Goal: Feedback & Contribution: Submit feedback/report problem

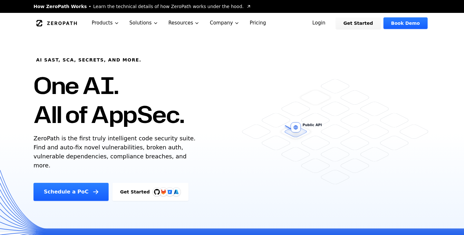
click at [325, 21] on link "Login" at bounding box center [318, 23] width 29 height 12
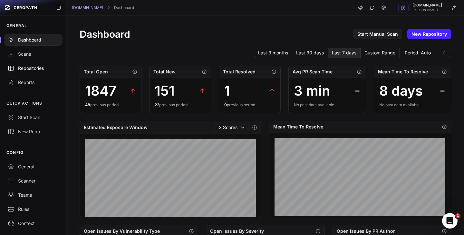
click at [34, 65] on div "Repositories" at bounding box center [33, 68] width 51 height 6
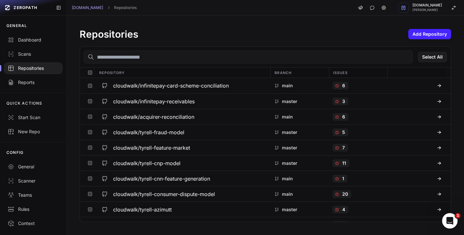
click at [143, 54] on input "text" at bounding box center [248, 57] width 329 height 13
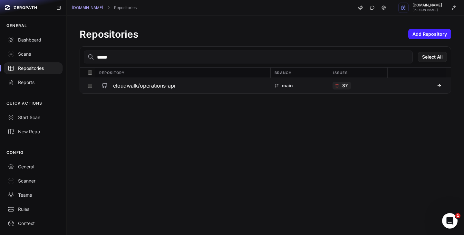
type input "*****"
click at [156, 86] on h3 "cloudwalk/operations-api" at bounding box center [144, 86] width 62 height 8
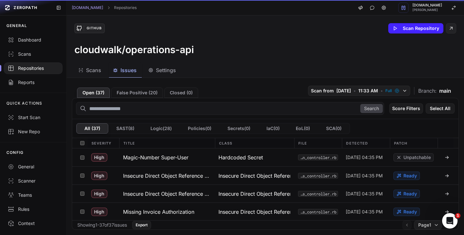
click at [134, 67] on span "Issues" at bounding box center [128, 70] width 16 height 8
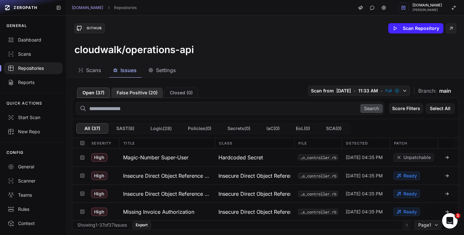
click at [122, 91] on button "False Positive ( 20 )" at bounding box center [137, 93] width 52 height 10
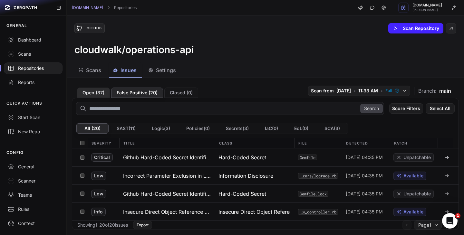
click at [90, 90] on button "Open ( 37 )" at bounding box center [93, 93] width 33 height 10
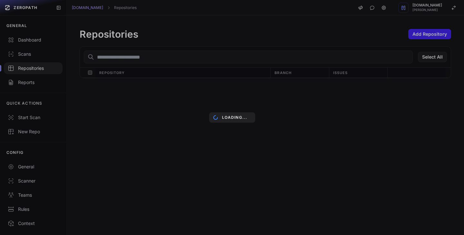
click at [172, 59] on div "Loading..." at bounding box center [232, 117] width 464 height 235
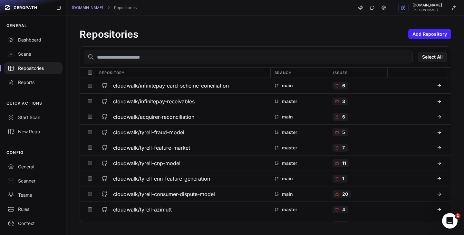
click at [155, 57] on input "text" at bounding box center [248, 57] width 329 height 13
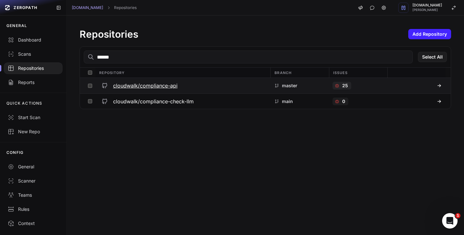
type input "******"
click at [164, 87] on h3 "cloudwalk/compliance-api" at bounding box center [145, 86] width 64 height 8
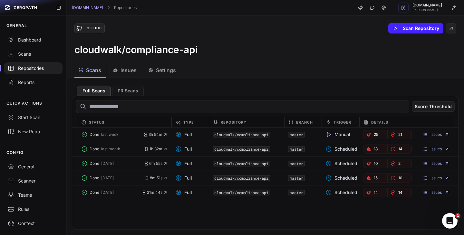
click at [127, 72] on span "Issues" at bounding box center [128, 70] width 16 height 8
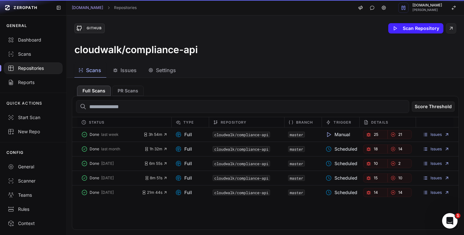
click at [96, 74] on span "Scans" at bounding box center [93, 70] width 15 height 8
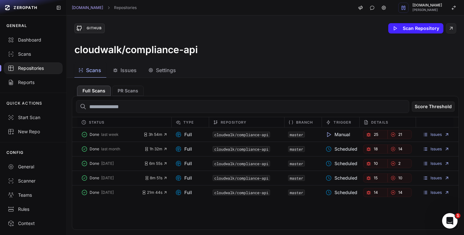
click at [118, 73] on div "Issues" at bounding box center [125, 70] width 24 height 8
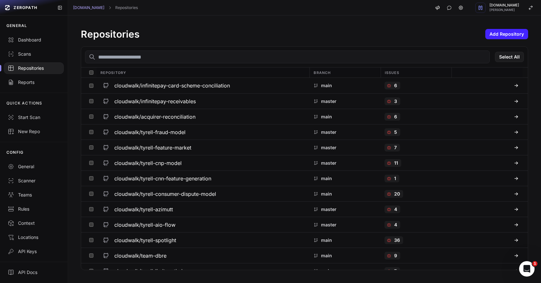
click at [173, 56] on input "text" at bounding box center [287, 57] width 405 height 13
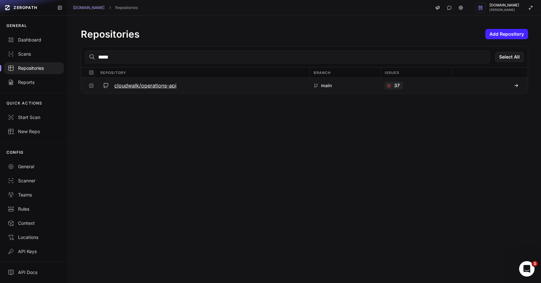
type input "*****"
click at [161, 84] on h3 "cloudwalk/operations-api" at bounding box center [145, 86] width 62 height 8
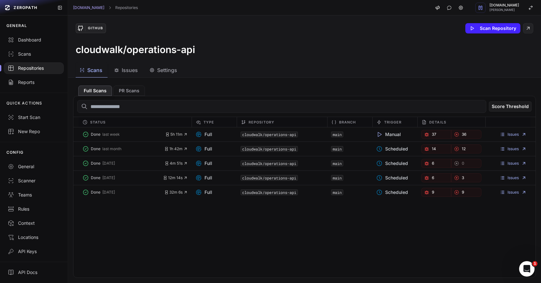
click at [128, 75] on button "Issues" at bounding box center [126, 70] width 33 height 14
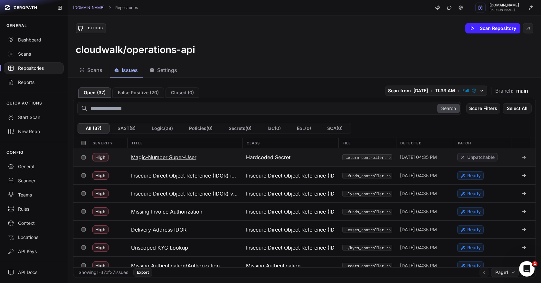
click at [155, 159] on h3 "Magic-Number Super-User" at bounding box center [163, 158] width 65 height 8
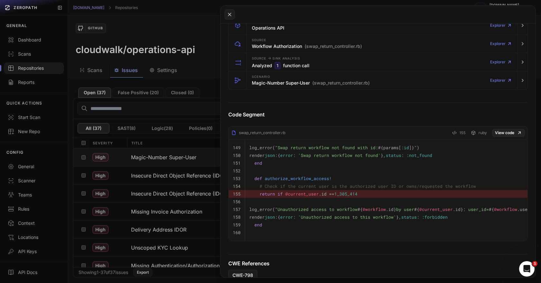
scroll to position [156, 0]
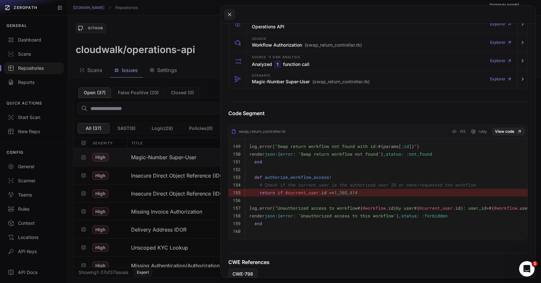
click at [175, 183] on button at bounding box center [270, 141] width 541 height 283
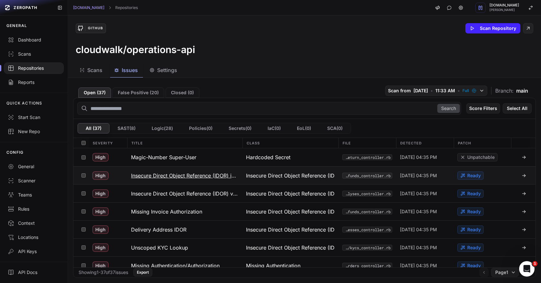
click at [175, 176] on h3 "Insecure Direct Object Reference (IDOR) in SAP Order Refund Controller" at bounding box center [185, 176] width 108 height 8
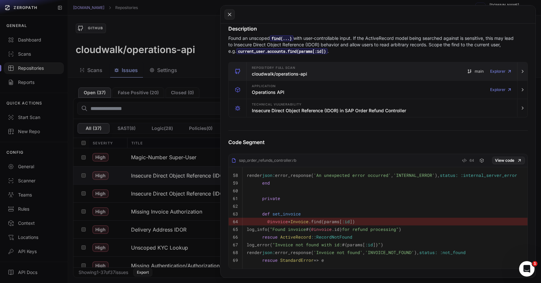
scroll to position [97, 0]
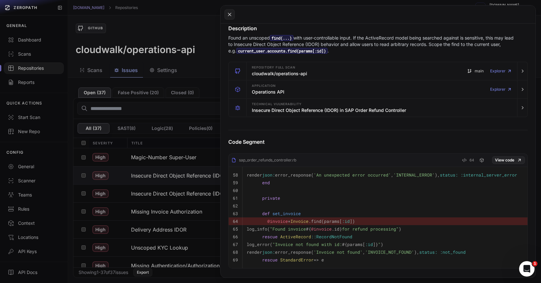
click at [285, 159] on div "sap_order_refunds_controller.rb" at bounding box center [263, 160] width 65 height 5
copy div "sap_order_refunds_controller"
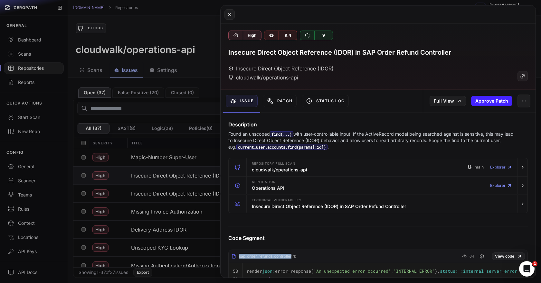
scroll to position [0, 0]
click at [447, 100] on link "Full View" at bounding box center [447, 102] width 36 height 10
click at [186, 161] on button at bounding box center [270, 141] width 541 height 283
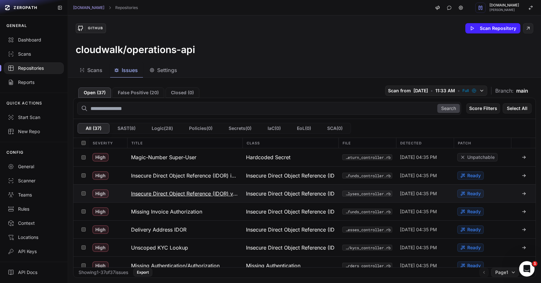
click at [191, 193] on h3 "Insecure Direct Object Reference (IDOR) via Unscoped ActiveRecord find" at bounding box center [185, 194] width 108 height 8
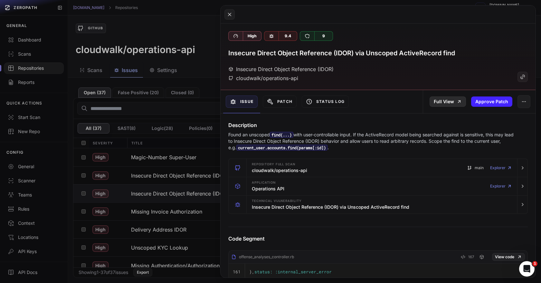
click at [439, 100] on link "Full View" at bounding box center [447, 102] width 36 height 10
click at [180, 177] on button at bounding box center [270, 141] width 541 height 283
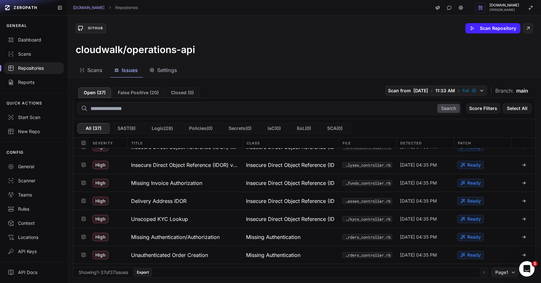
scroll to position [36, 0]
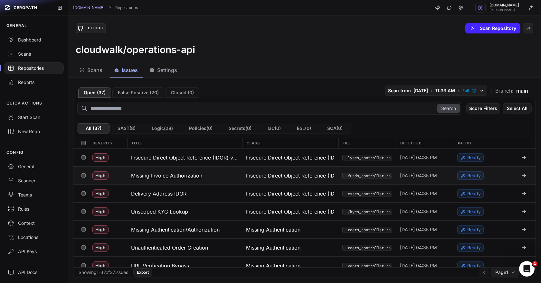
click at [183, 177] on h3 "Missing Invoice Authorization" at bounding box center [166, 176] width 71 height 8
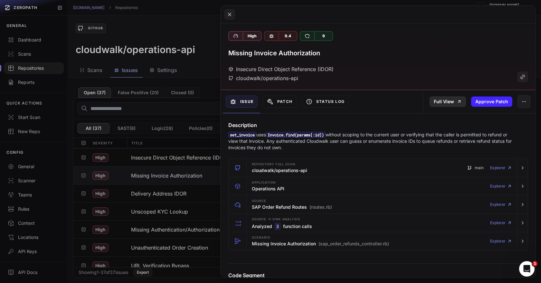
click at [448, 99] on link "Full View" at bounding box center [447, 102] width 36 height 10
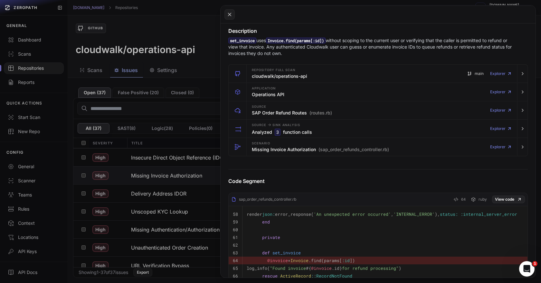
scroll to position [97, 0]
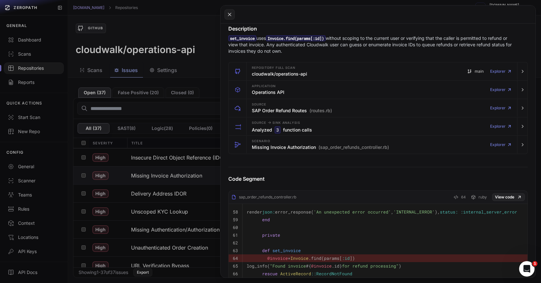
click at [169, 183] on button at bounding box center [270, 141] width 541 height 283
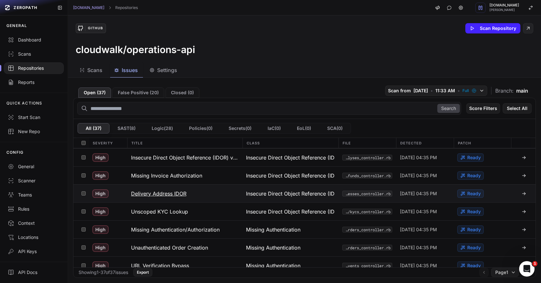
click at [175, 193] on h3 "Delivery Address IDOR" at bounding box center [158, 194] width 55 height 8
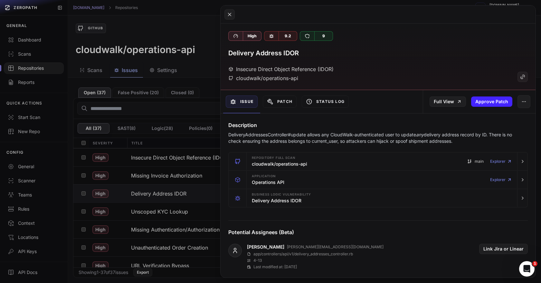
click at [183, 192] on button at bounding box center [270, 141] width 541 height 283
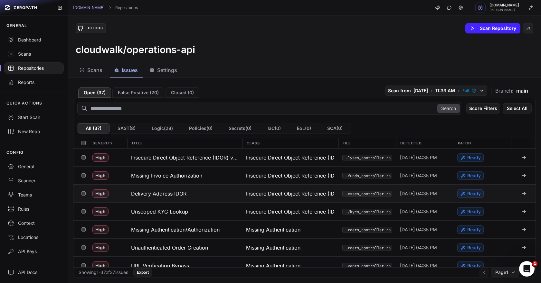
click at [170, 194] on h3 "Delivery Address IDOR" at bounding box center [158, 194] width 55 height 8
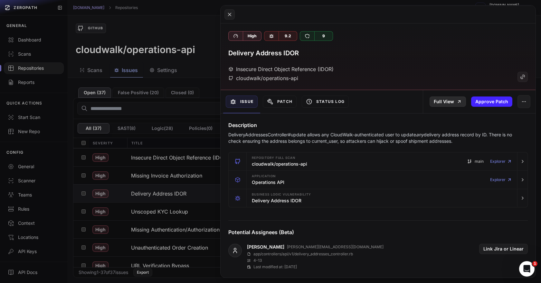
click at [442, 100] on link "Full View" at bounding box center [447, 102] width 36 height 10
click at [177, 194] on button at bounding box center [270, 141] width 541 height 283
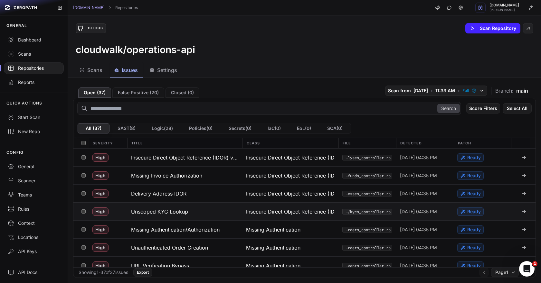
click at [174, 211] on h3 "Unscoped KYC Lookup" at bounding box center [159, 212] width 57 height 8
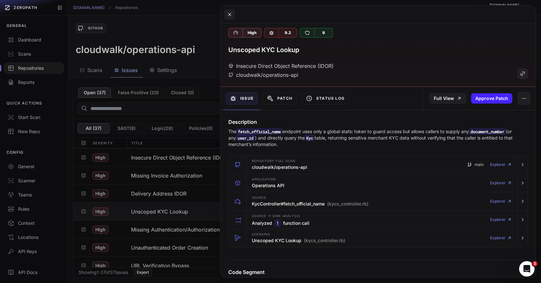
scroll to position [2, 0]
click at [195, 98] on button at bounding box center [270, 141] width 541 height 283
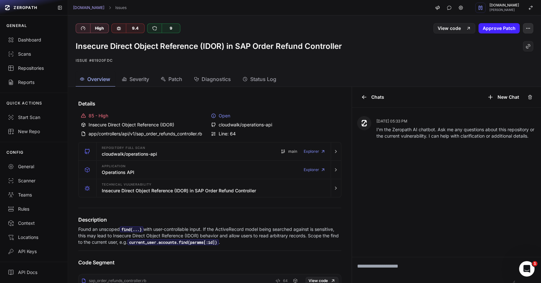
click at [526, 32] on button "button" at bounding box center [528, 28] width 10 height 10
click at [488, 49] on div "False Positive" at bounding box center [497, 43] width 69 height 15
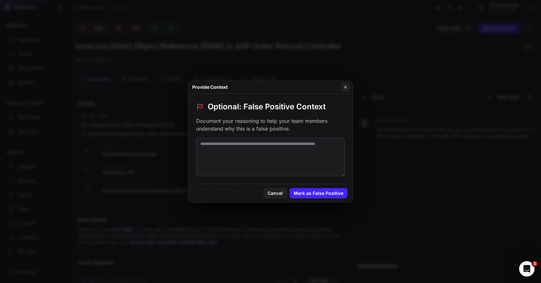
click at [286, 145] on textarea at bounding box center [270, 157] width 149 height 39
click at [276, 193] on button "Cancel" at bounding box center [274, 193] width 23 height 10
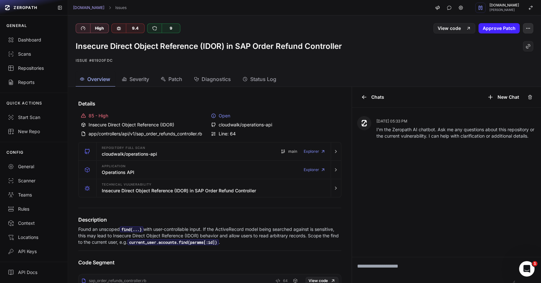
click at [528, 28] on icon "button" at bounding box center [528, 28] width 0 height 0
click at [498, 45] on div "False Positive" at bounding box center [497, 43] width 69 height 15
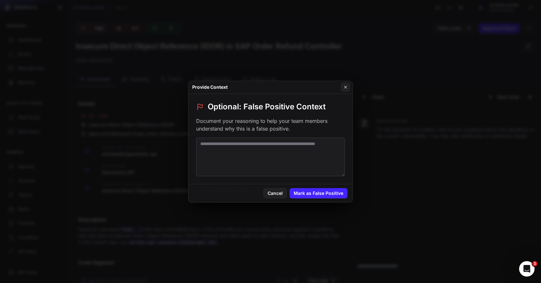
click at [249, 154] on textarea at bounding box center [270, 157] width 149 height 39
click at [274, 152] on textarea "**********" at bounding box center [270, 157] width 149 height 39
click at [293, 151] on textarea "**********" at bounding box center [270, 157] width 149 height 39
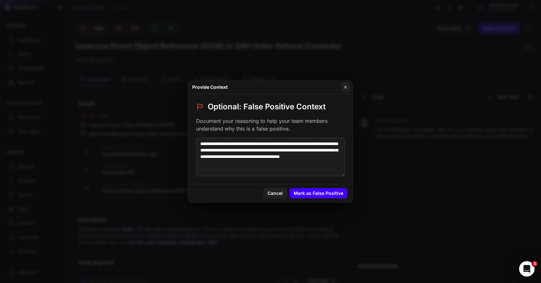
type textarea "**********"
click at [329, 195] on button "Mark as False Positive" at bounding box center [318, 193] width 58 height 10
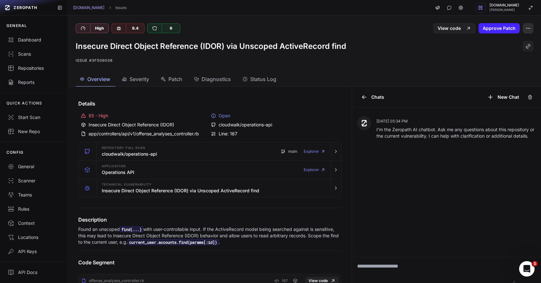
click at [526, 28] on icon "button" at bounding box center [527, 28] width 5 height 5
click at [505, 41] on div "False Positive" at bounding box center [497, 43] width 69 height 15
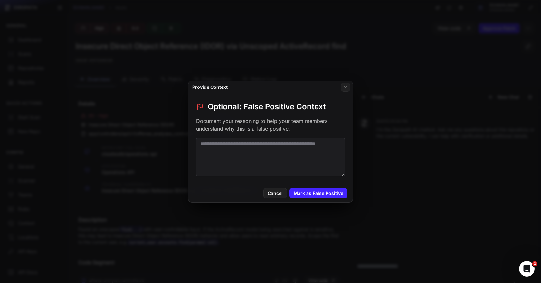
click at [275, 151] on textarea at bounding box center [270, 157] width 149 height 39
paste textarea "**********"
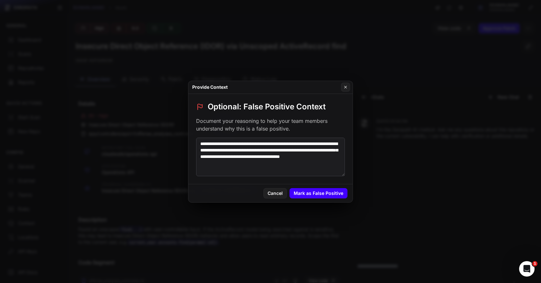
type textarea "**********"
click at [321, 194] on button "Mark as False Positive" at bounding box center [318, 193] width 58 height 10
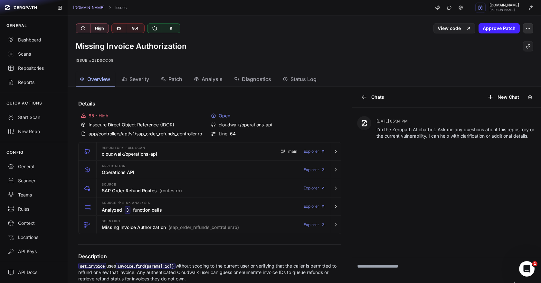
click at [529, 31] on button "button" at bounding box center [528, 28] width 10 height 10
click at [505, 48] on div "False Positive" at bounding box center [497, 43] width 69 height 15
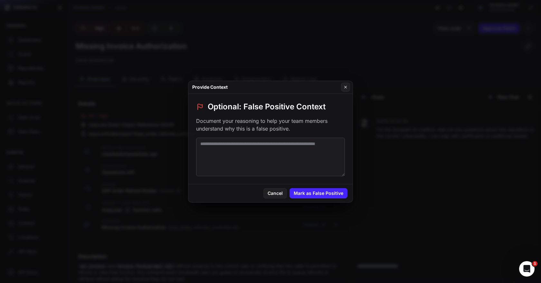
click at [310, 148] on textarea at bounding box center [270, 157] width 149 height 39
paste textarea "**********"
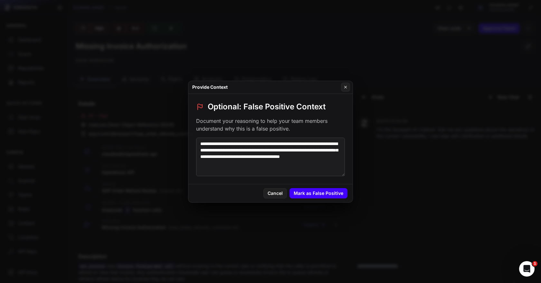
type textarea "**********"
click at [316, 192] on button "Mark as False Positive" at bounding box center [318, 193] width 58 height 10
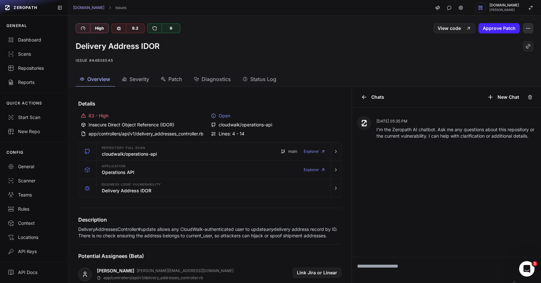
click at [527, 23] on button "button" at bounding box center [528, 28] width 10 height 10
click at [501, 49] on div "False Positive" at bounding box center [497, 43] width 69 height 15
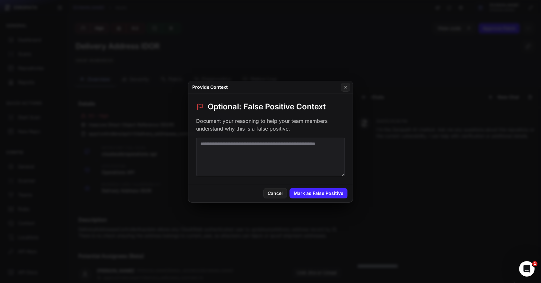
click at [306, 146] on textarea at bounding box center [270, 157] width 149 height 39
paste textarea "**********"
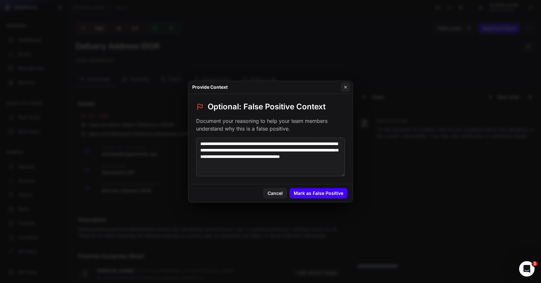
type textarea "**********"
click at [321, 197] on button "Mark as False Positive" at bounding box center [318, 193] width 58 height 10
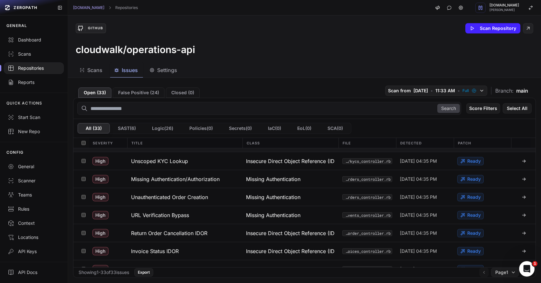
scroll to position [16, 0]
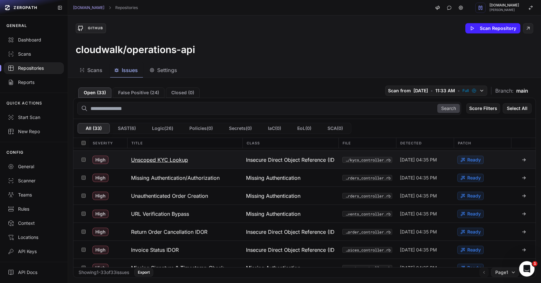
click at [181, 163] on h3 "Unscoped KYC Lookup" at bounding box center [159, 160] width 57 height 8
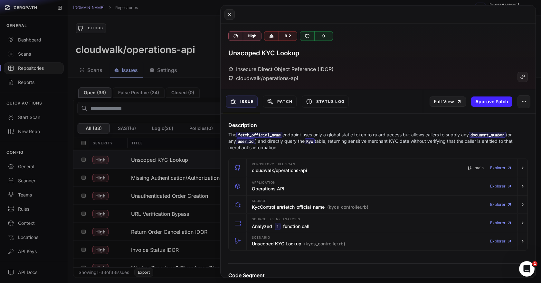
click at [194, 108] on button at bounding box center [270, 141] width 541 height 283
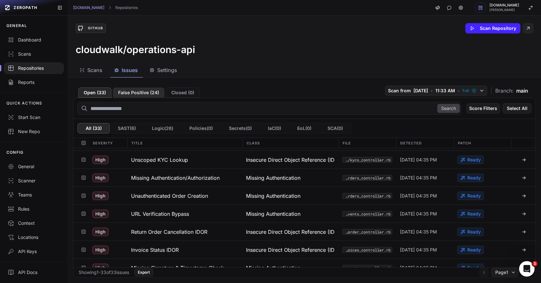
click at [136, 93] on button "False Positive ( 24 )" at bounding box center [139, 93] width 52 height 10
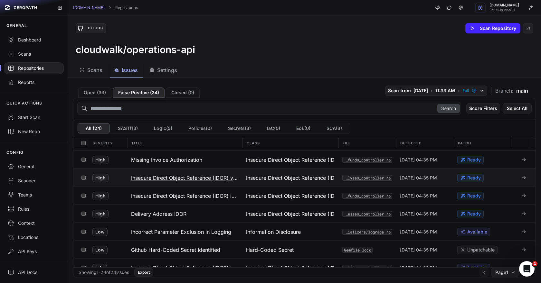
click at [187, 177] on h3 "Insecure Direct Object Reference (IDOR) via Unscoped ActiveRecord find" at bounding box center [185, 178] width 108 height 8
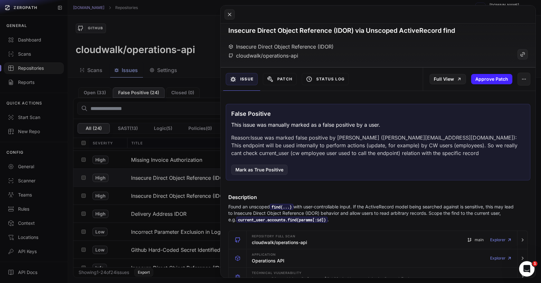
scroll to position [26, 0]
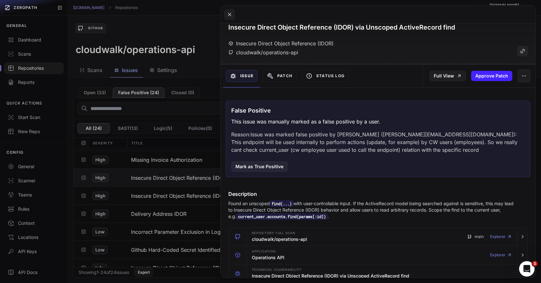
click at [435, 135] on p "Reason: Issue was marked false positive by [PERSON_NAME] ([PERSON_NAME][EMAIL_A…" at bounding box center [378, 142] width 294 height 23
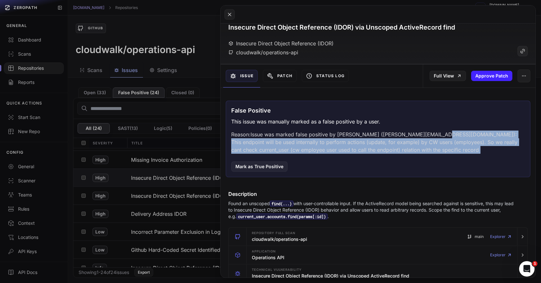
drag, startPoint x: 435, startPoint y: 135, endPoint x: 386, endPoint y: 148, distance: 51.5
click at [386, 148] on p "Reason: Issue was marked false positive by [PERSON_NAME] ([PERSON_NAME][EMAIL_A…" at bounding box center [378, 142] width 294 height 23
copy div "This endpoint will be used internally to perform actions (update, for example) …"
click at [206, 163] on button at bounding box center [270, 141] width 541 height 283
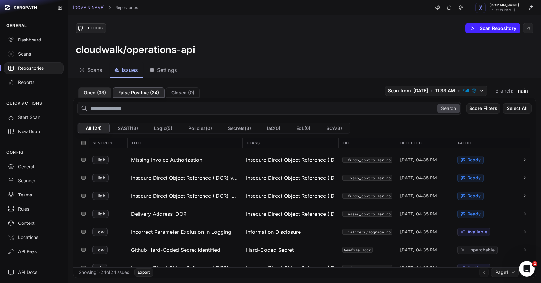
click at [98, 96] on button "Open ( 33 )" at bounding box center [94, 93] width 33 height 10
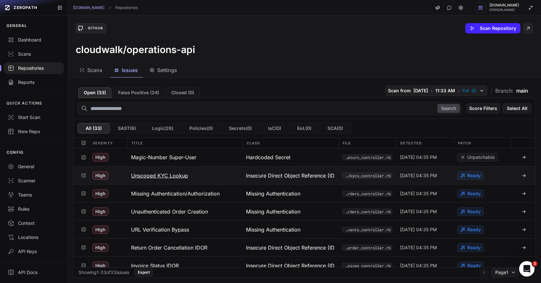
click at [178, 175] on h3 "Unscoped KYC Lookup" at bounding box center [159, 176] width 57 height 8
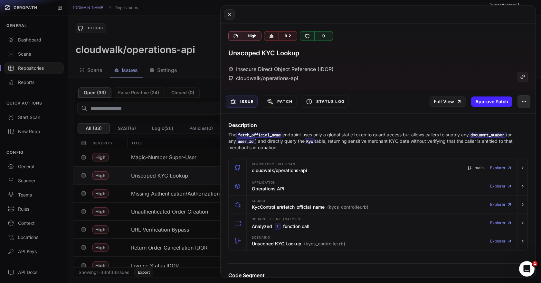
click at [525, 102] on icon "button" at bounding box center [523, 101] width 5 height 5
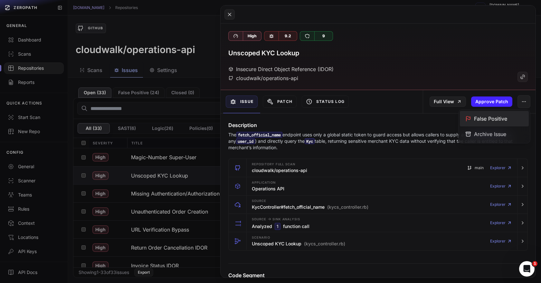
click at [502, 121] on div "False Positive" at bounding box center [494, 118] width 69 height 15
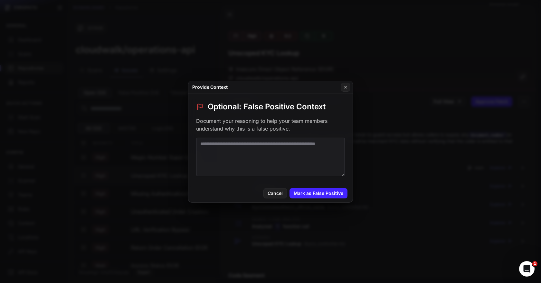
click at [259, 153] on textarea at bounding box center [270, 157] width 149 height 39
paste textarea "**********"
click at [287, 150] on textarea "**********" at bounding box center [270, 157] width 149 height 39
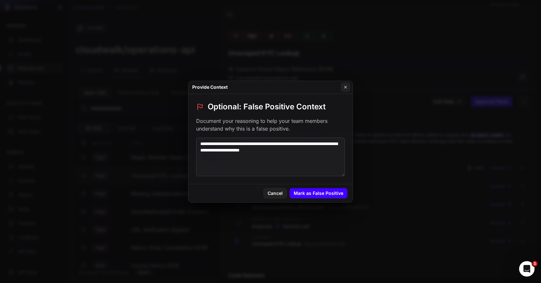
type textarea "**********"
click at [304, 192] on button "Mark as False Positive" at bounding box center [318, 193] width 58 height 10
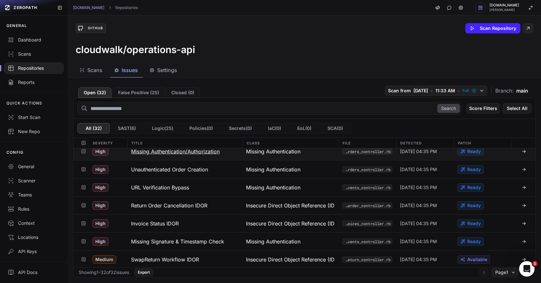
scroll to position [16, 0]
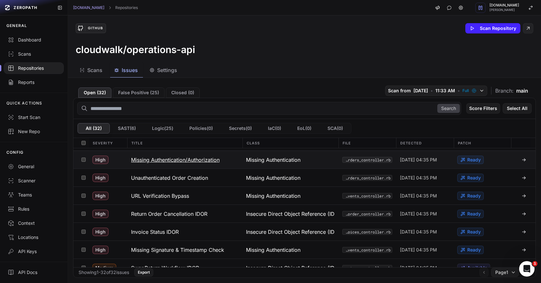
click at [190, 161] on h3 "Missing Authentication/Authorization" at bounding box center [175, 160] width 89 height 8
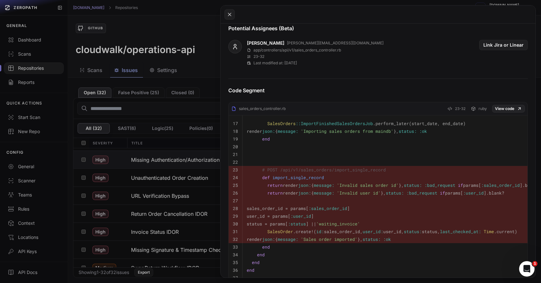
scroll to position [240, 0]
click at [178, 156] on button at bounding box center [270, 141] width 541 height 283
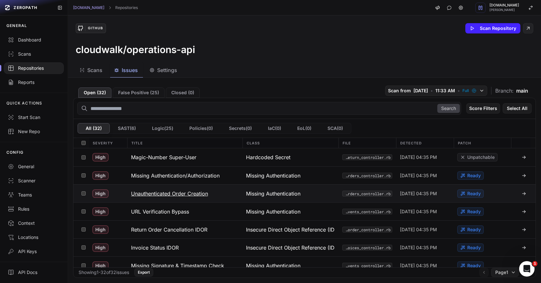
click at [183, 195] on h3 "Unauthenticated Order Creation" at bounding box center [169, 194] width 77 height 8
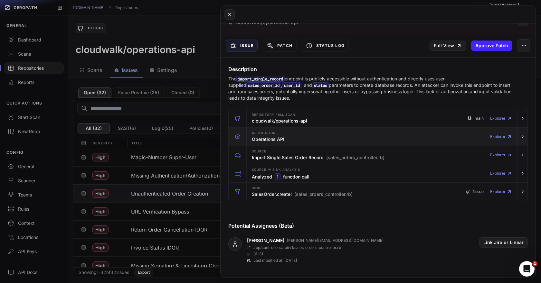
scroll to position [33, 0]
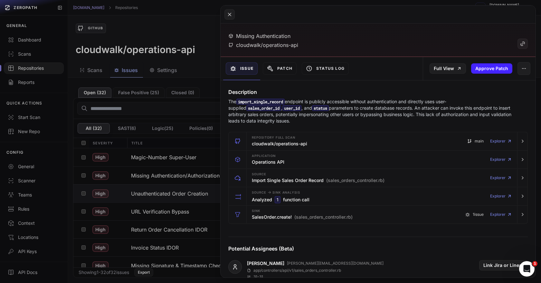
click at [183, 192] on button at bounding box center [270, 141] width 541 height 283
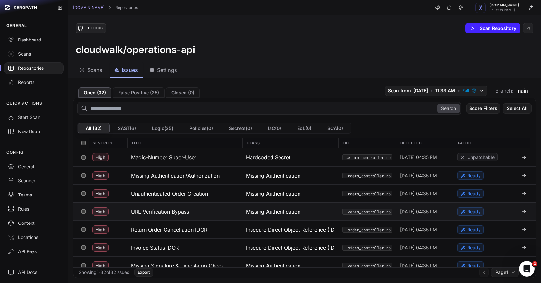
click at [176, 211] on h3 "URL Verification Bypass" at bounding box center [160, 212] width 58 height 8
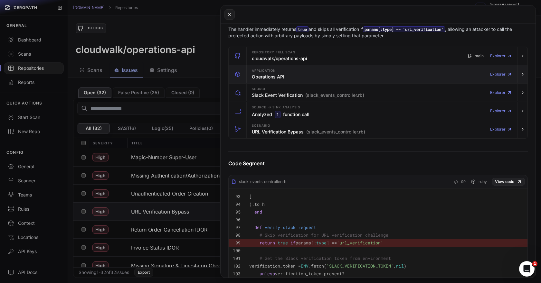
scroll to position [64, 0]
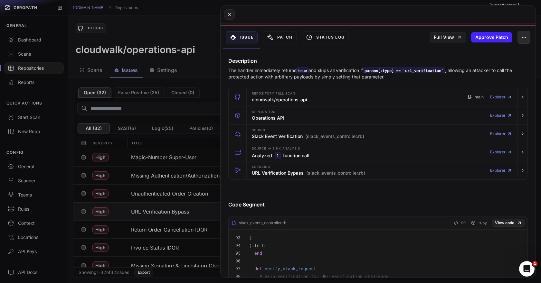
click at [528, 38] on button "button" at bounding box center [523, 37] width 13 height 13
click at [475, 55] on div "False Positive" at bounding box center [494, 54] width 69 height 15
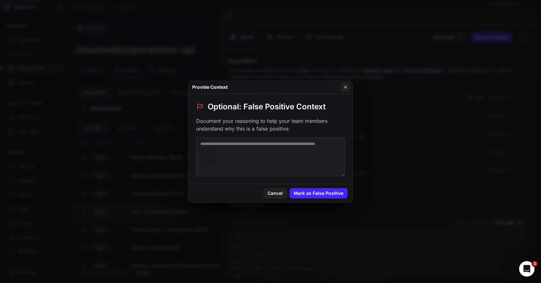
click at [254, 172] on textarea at bounding box center [270, 157] width 149 height 39
click at [276, 146] on textarea "**********" at bounding box center [270, 157] width 149 height 39
click at [317, 145] on textarea "**********" at bounding box center [270, 157] width 149 height 39
paste textarea "**********"
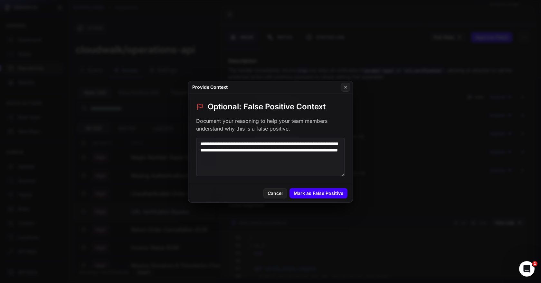
type textarea "**********"
click at [325, 196] on button "Mark as False Positive" at bounding box center [318, 193] width 58 height 10
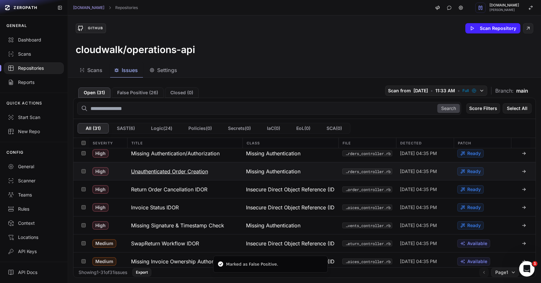
scroll to position [23, 0]
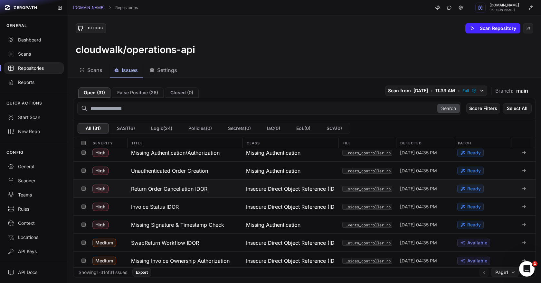
click at [181, 188] on h3 "Return Order Cancellation IDOR" at bounding box center [169, 189] width 76 height 8
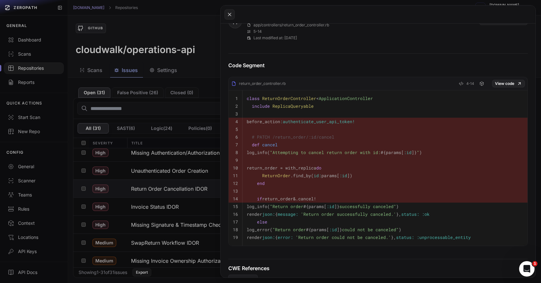
scroll to position [230, 0]
click at [196, 153] on button at bounding box center [270, 141] width 541 height 283
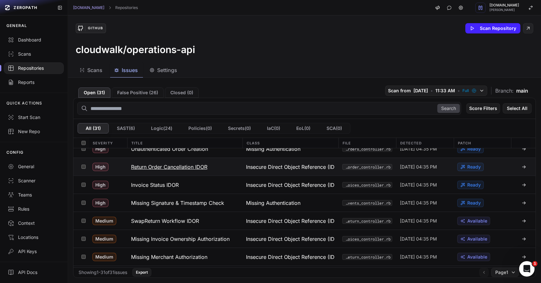
scroll to position [52, 0]
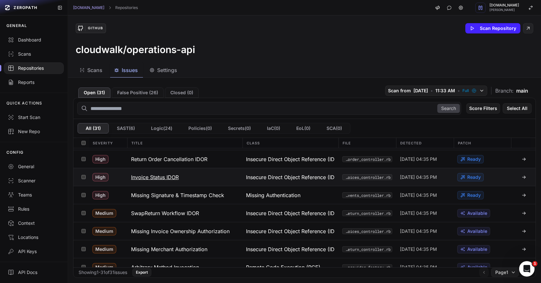
click at [167, 179] on h3 "Invoice Status IDOR" at bounding box center [155, 178] width 48 height 8
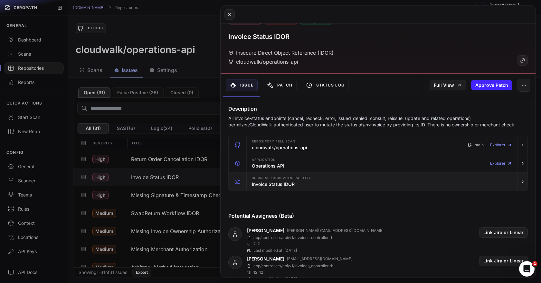
scroll to position [17, 0]
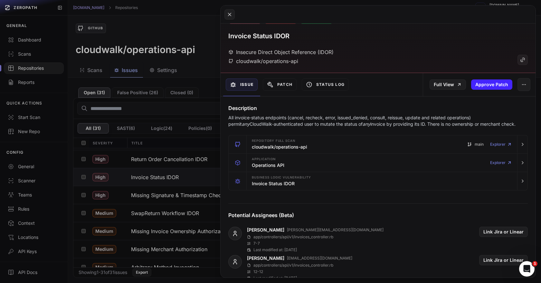
click at [168, 131] on button at bounding box center [270, 141] width 541 height 283
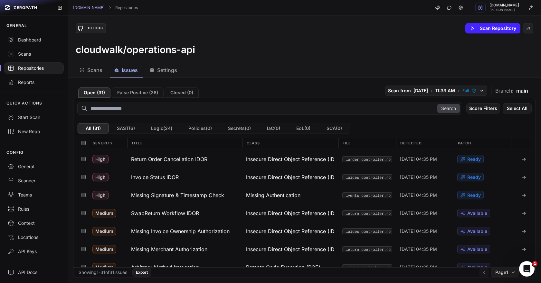
click at [145, 98] on div "Search Score Filters Select All All ( 31 ) SAST ( 6 ) Logic ( 24 ) Policies ( 0…" at bounding box center [304, 188] width 463 height 180
click at [147, 95] on button "False Positive ( 26 )" at bounding box center [138, 93] width 52 height 10
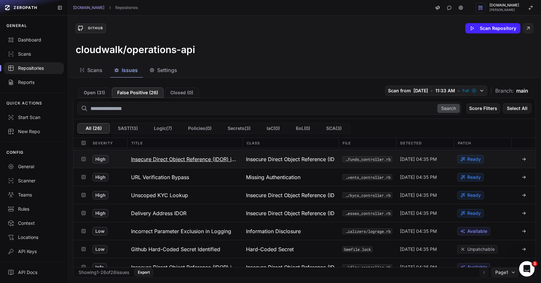
click at [160, 161] on h3 "Insecure Direct Object Reference (IDOR) in SAP Order Refund Controller" at bounding box center [185, 159] width 108 height 8
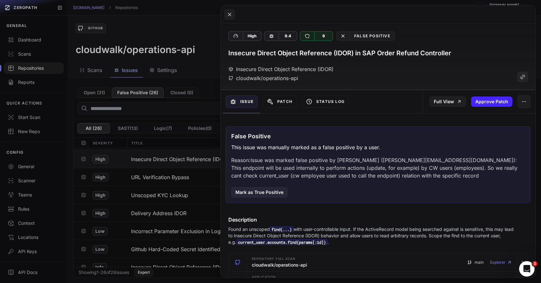
click at [435, 160] on p "Reason: Issue was marked false positive by [PERSON_NAME] ([PERSON_NAME][EMAIL_A…" at bounding box center [378, 167] width 294 height 23
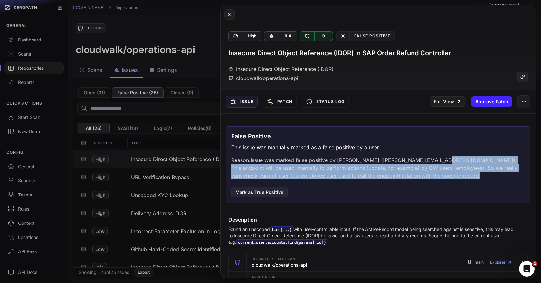
drag, startPoint x: 435, startPoint y: 160, endPoint x: 428, endPoint y: 174, distance: 15.6
click at [428, 174] on p "Reason: Issue was marked false positive by [PERSON_NAME] ([PERSON_NAME][EMAIL_A…" at bounding box center [378, 167] width 294 height 23
copy div "This endpoint will be used internally to perform actions (update, for example) …"
click at [178, 74] on button at bounding box center [270, 141] width 541 height 283
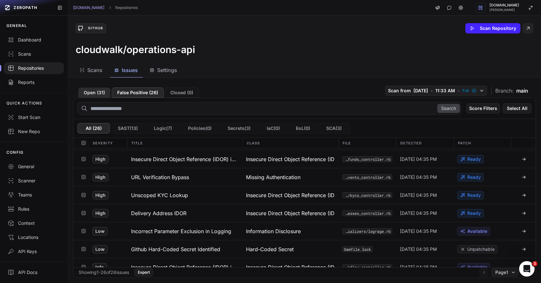
click at [85, 94] on button "Open ( 31 )" at bounding box center [94, 93] width 32 height 10
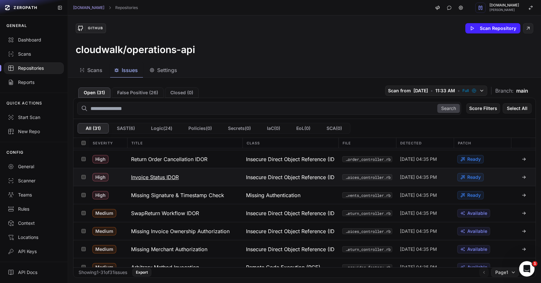
click at [172, 177] on h3 "Invoice Status IDOR" at bounding box center [155, 178] width 48 height 8
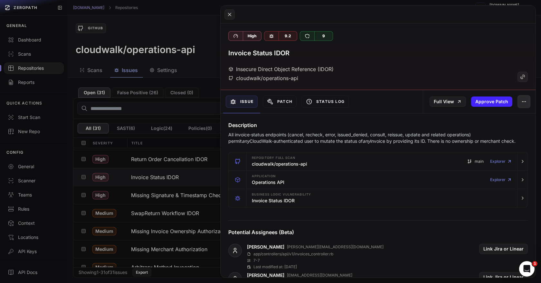
click at [529, 99] on button "button" at bounding box center [523, 101] width 13 height 13
click at [492, 118] on div "False Positive" at bounding box center [494, 118] width 69 height 15
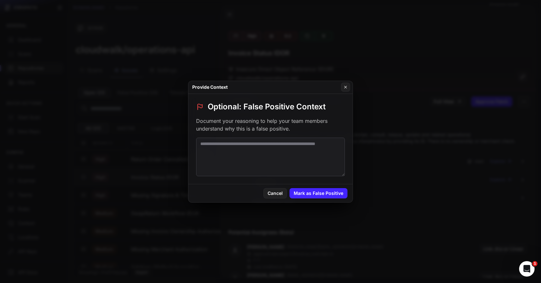
click at [314, 154] on textarea at bounding box center [270, 157] width 149 height 39
paste textarea "**********"
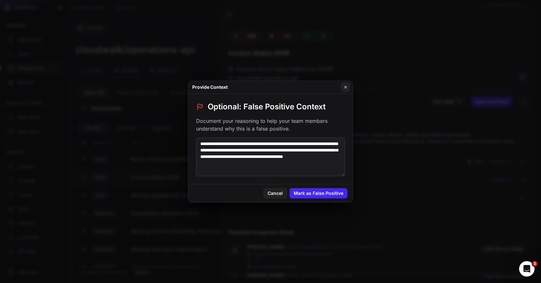
scroll to position [3, 0]
type textarea "**********"
click at [318, 188] on button "Mark as False Positive" at bounding box center [318, 193] width 58 height 10
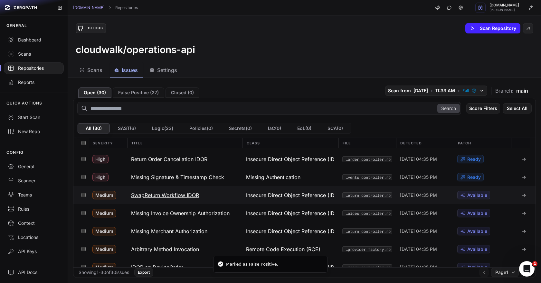
click at [193, 198] on h3 "SwapReturn Workflow IDOR" at bounding box center [165, 196] width 68 height 8
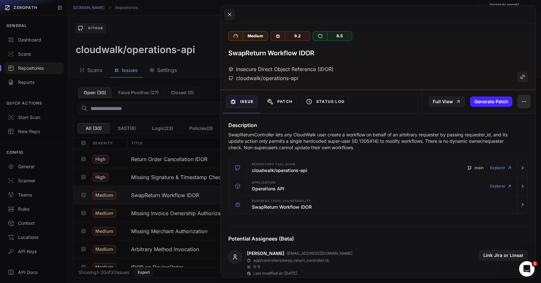
click at [523, 99] on icon "button" at bounding box center [523, 101] width 5 height 5
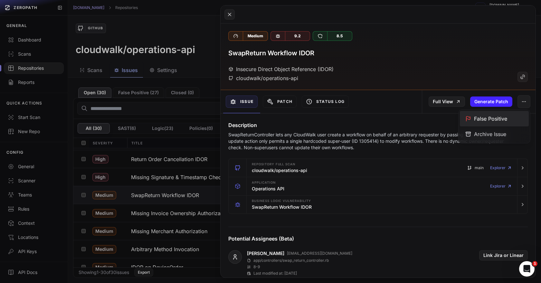
click at [486, 117] on div "False Positive" at bounding box center [494, 118] width 69 height 15
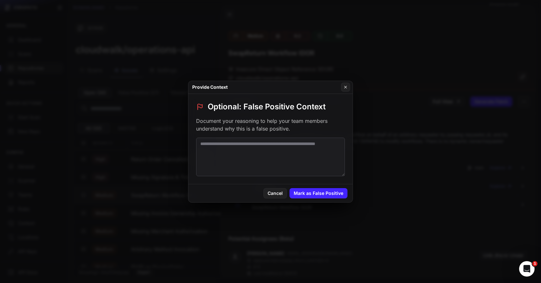
click at [287, 161] on textarea at bounding box center [270, 157] width 149 height 39
paste textarea "**********"
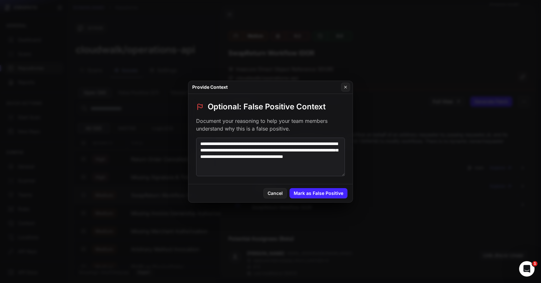
scroll to position [3, 0]
type textarea "**********"
click at [323, 191] on button "Mark as False Positive" at bounding box center [318, 193] width 58 height 10
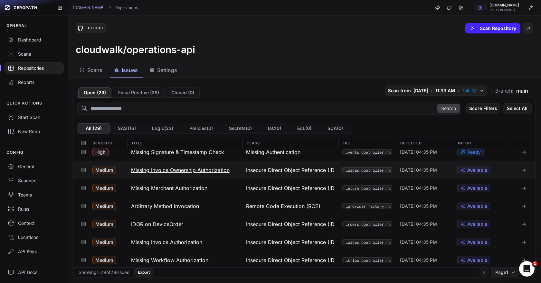
scroll to position [79, 0]
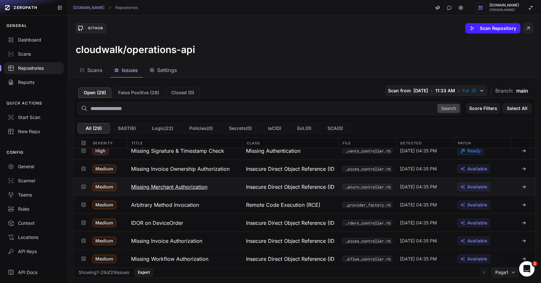
click at [198, 187] on h3 "Missing Merchant Authorization" at bounding box center [169, 187] width 76 height 8
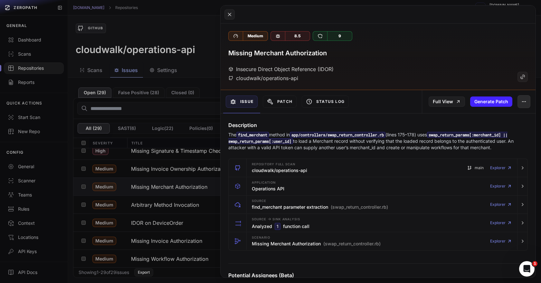
click at [520, 105] on button "button" at bounding box center [523, 101] width 13 height 13
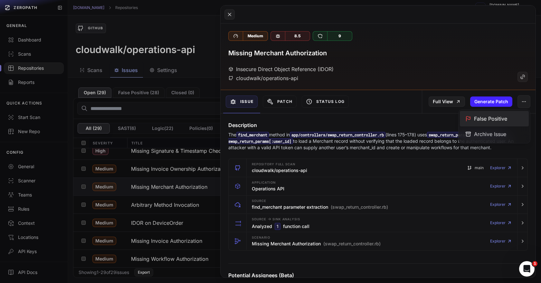
click at [497, 120] on div "False Positive" at bounding box center [494, 118] width 69 height 15
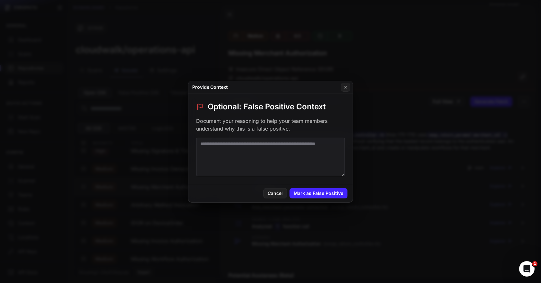
click at [309, 155] on textarea at bounding box center [270, 157] width 149 height 39
paste textarea "**********"
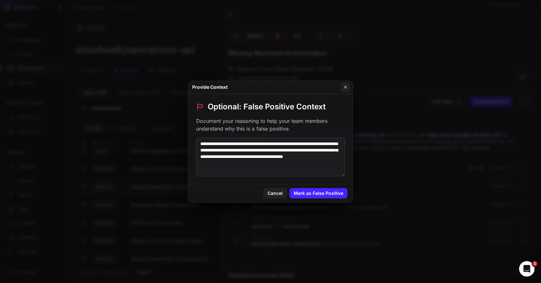
scroll to position [3, 0]
type textarea "**********"
click at [330, 195] on button "Mark as False Positive" at bounding box center [318, 193] width 58 height 10
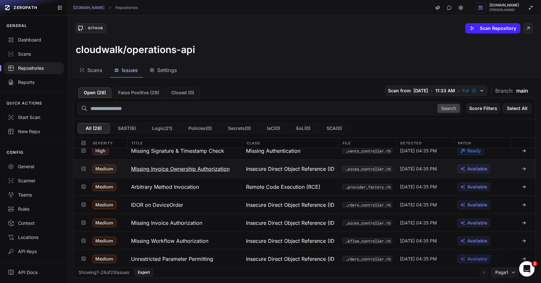
click at [195, 172] on h3 "Missing Invoice Ownership Authorization" at bounding box center [180, 169] width 99 height 8
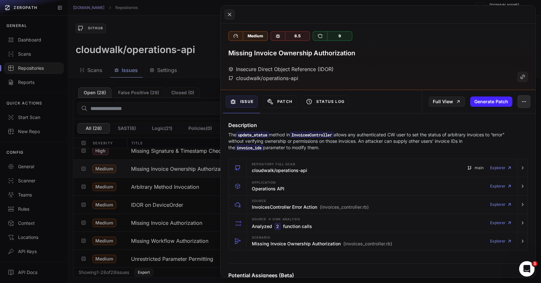
click at [521, 104] on button "button" at bounding box center [523, 101] width 13 height 13
click at [481, 124] on div "False Positive" at bounding box center [494, 118] width 69 height 15
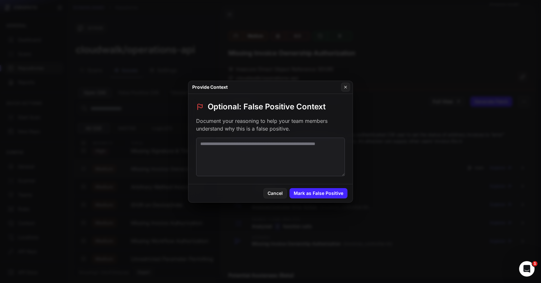
click at [303, 151] on textarea at bounding box center [270, 157] width 149 height 39
paste textarea "**********"
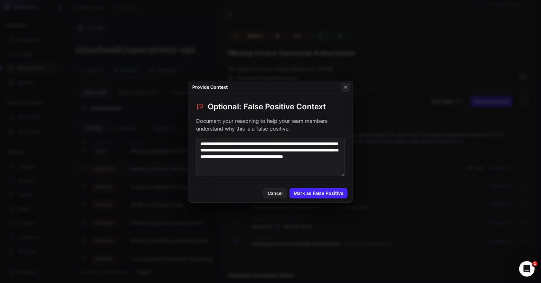
scroll to position [3, 0]
type textarea "**********"
click at [320, 199] on div "Cancel Mark as False Positive" at bounding box center [270, 193] width 164 height 18
click at [321, 194] on button "Mark as False Positive" at bounding box center [318, 193] width 58 height 10
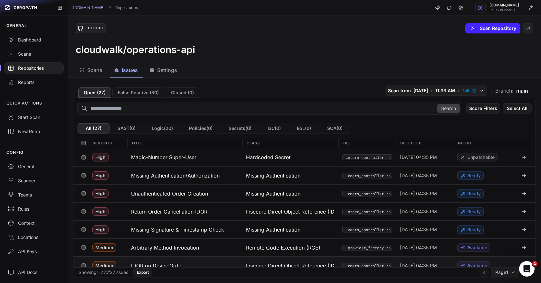
scroll to position [16, 0]
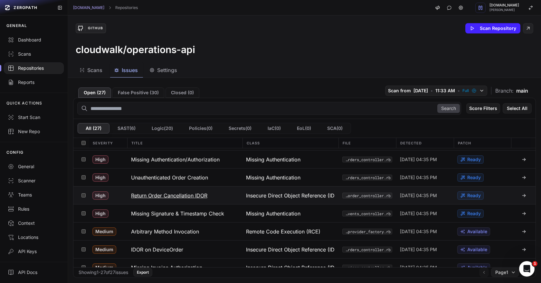
click at [200, 197] on h3 "Return Order Cancellation IDOR" at bounding box center [169, 196] width 76 height 8
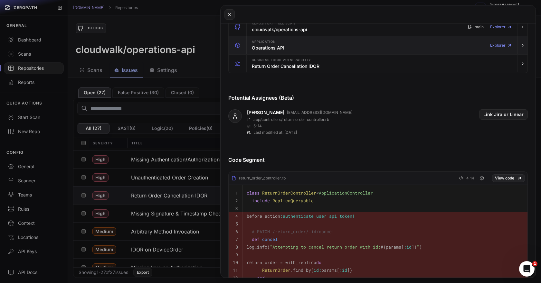
scroll to position [136, 0]
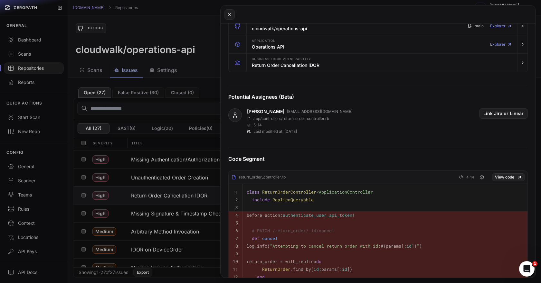
click at [188, 199] on button at bounding box center [270, 141] width 541 height 283
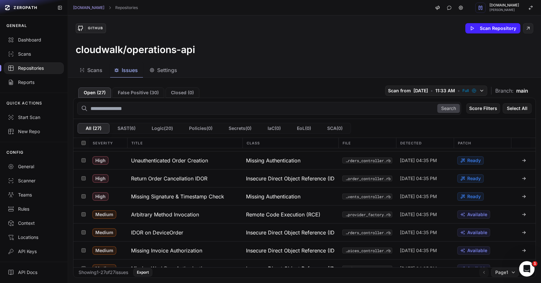
scroll to position [34, 0]
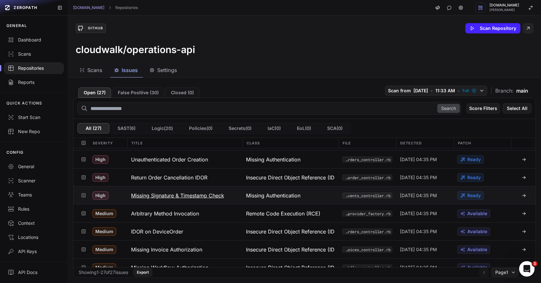
click at [177, 197] on h3 "Missing Signature & Timestamp Check" at bounding box center [177, 196] width 93 height 8
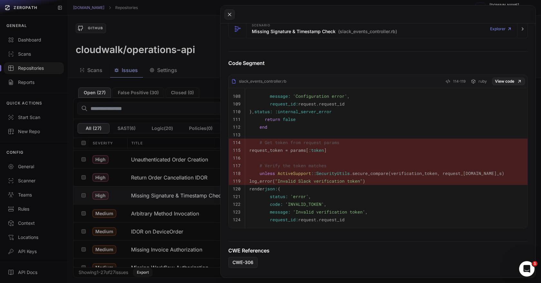
scroll to position [207, 0]
click at [171, 210] on button at bounding box center [270, 141] width 541 height 283
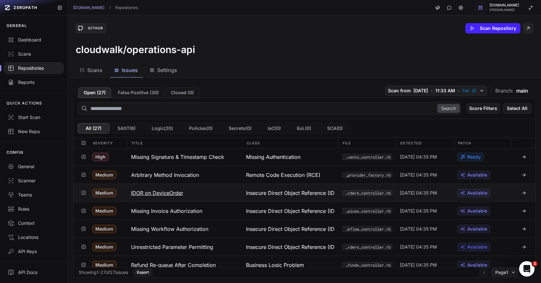
scroll to position [81, 0]
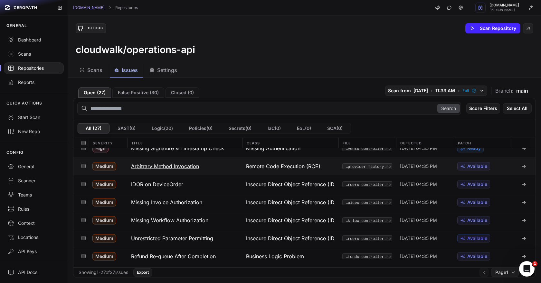
click at [176, 165] on h3 "Arbitrary Method Invocation" at bounding box center [165, 167] width 68 height 8
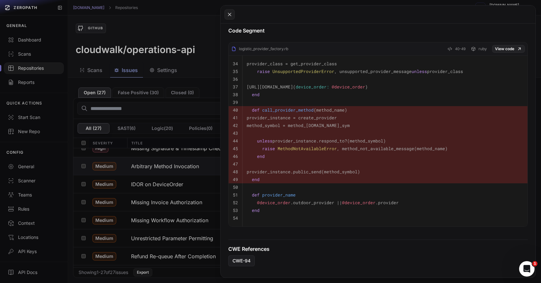
scroll to position [236, 0]
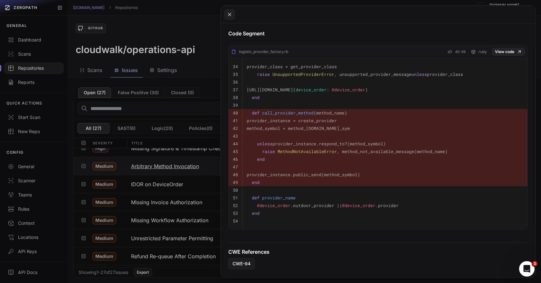
click at [187, 167] on button at bounding box center [270, 141] width 541 height 283
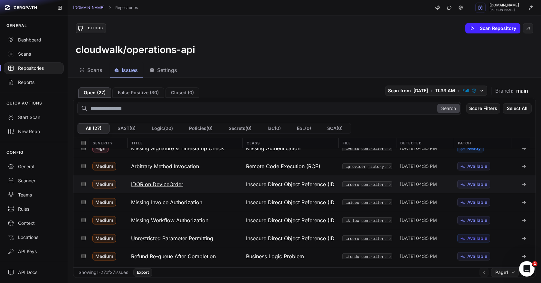
click at [166, 185] on h3 "IDOR on DeviceOrder" at bounding box center [157, 185] width 52 height 8
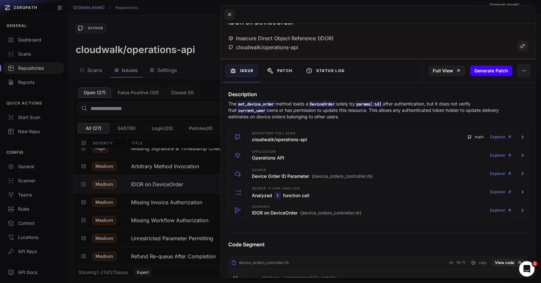
scroll to position [24, 0]
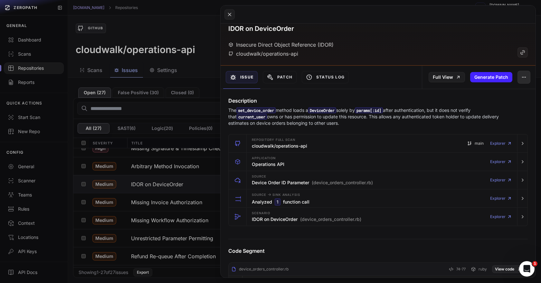
click at [530, 75] on button "button" at bounding box center [523, 77] width 13 height 13
click at [494, 95] on div "False Positive" at bounding box center [494, 94] width 69 height 15
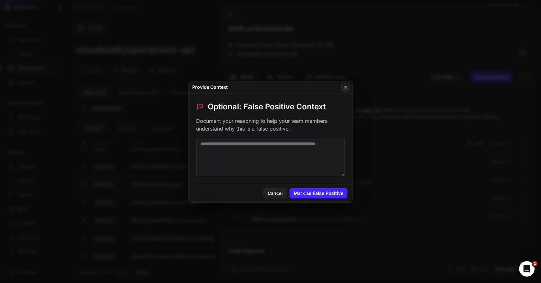
click at [304, 153] on textarea at bounding box center [270, 157] width 149 height 39
paste textarea "**********"
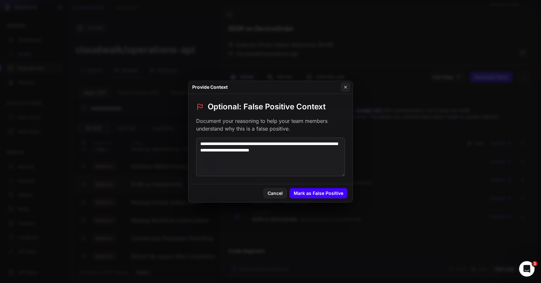
type textarea "**********"
click at [331, 195] on button "Mark as False Positive" at bounding box center [318, 193] width 58 height 10
